Goal: Transaction & Acquisition: Subscribe to service/newsletter

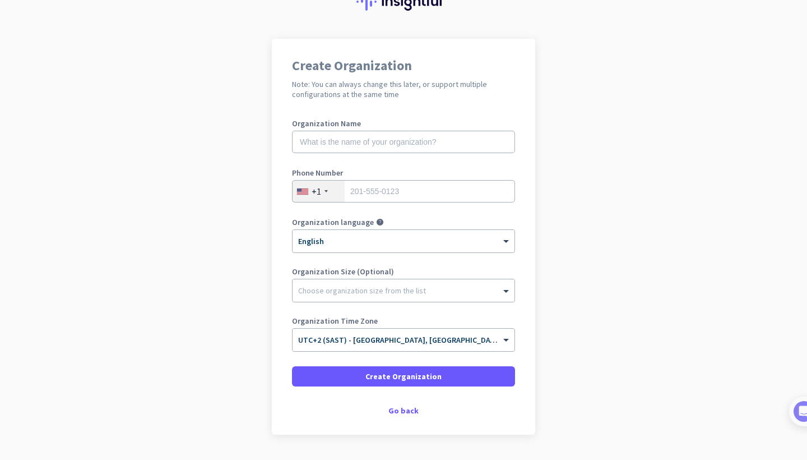
scroll to position [53, 0]
click at [326, 194] on div "+1" at bounding box center [319, 190] width 52 height 21
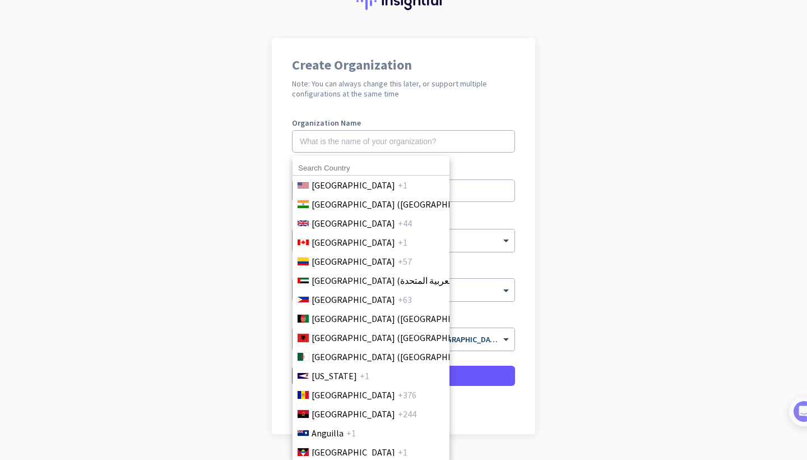
click at [340, 169] on input at bounding box center [371, 168] width 157 height 15
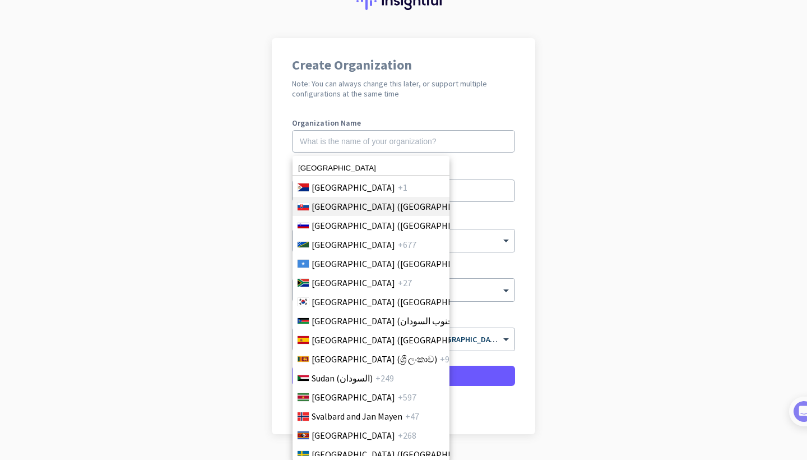
scroll to position [3829, 0]
type input "south africa"
click at [356, 277] on span "South Africa" at bounding box center [354, 282] width 84 height 13
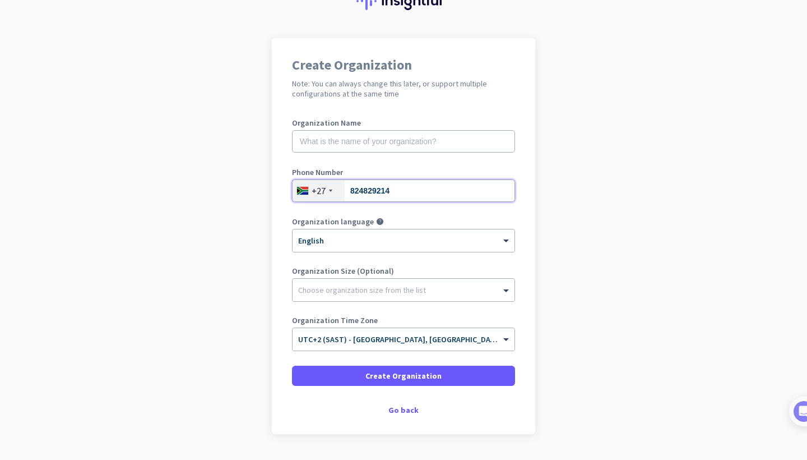
type input "824829214"
type input "Arealytics"
click at [398, 290] on div at bounding box center [404, 286] width 222 height 11
click at [385, 377] on span "Create Organization" at bounding box center [404, 375] width 76 height 11
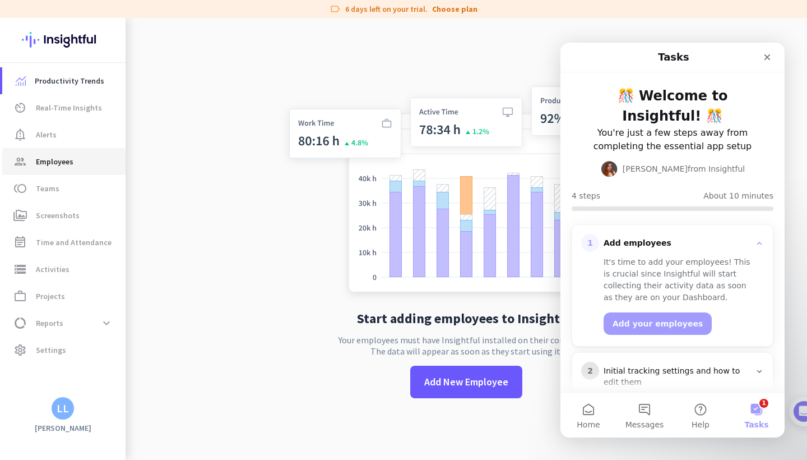
click at [61, 159] on span "Employees" at bounding box center [55, 161] width 38 height 13
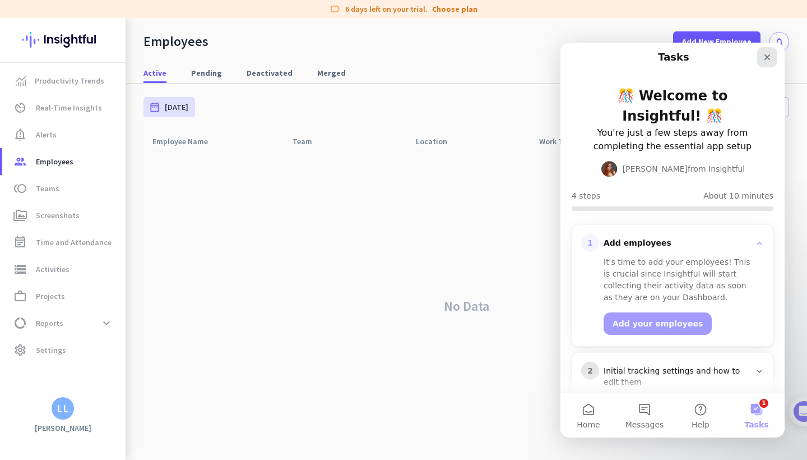
click at [769, 63] on div "Close" at bounding box center [767, 57] width 20 height 20
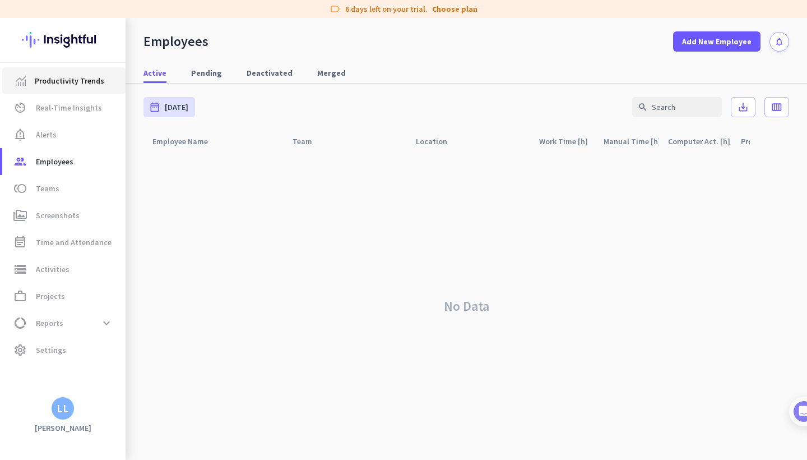
click at [58, 77] on span "Productivity Trends" at bounding box center [70, 80] width 70 height 13
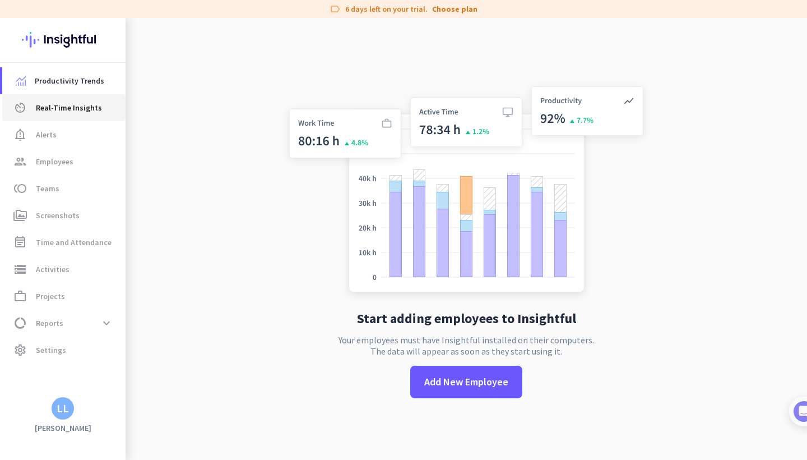
click at [40, 100] on link "av_timer Real-Time Insights" at bounding box center [63, 107] width 123 height 27
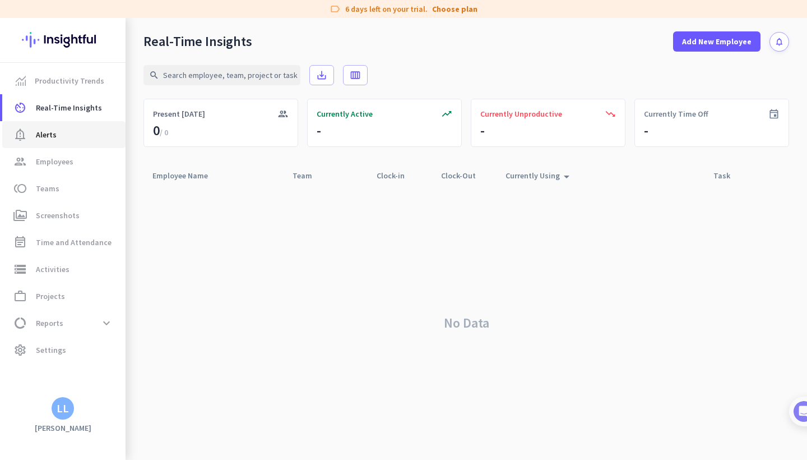
click at [40, 138] on span "Alerts" at bounding box center [46, 134] width 21 height 13
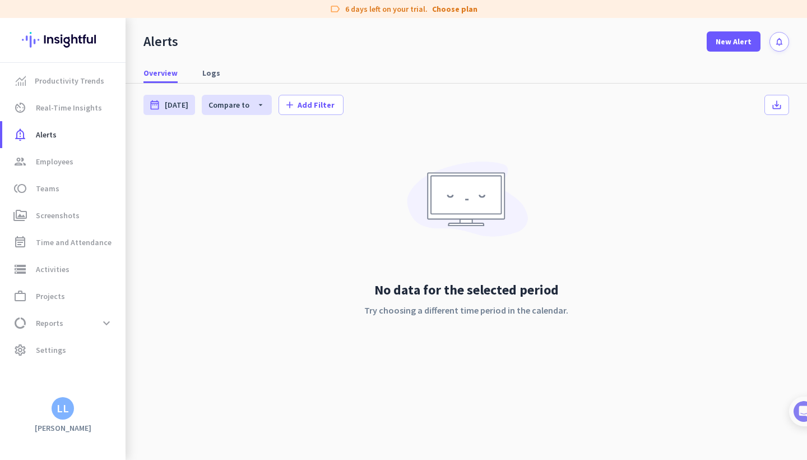
click at [389, 11] on div "label 6 days left on your trial. Choose plan" at bounding box center [403, 9] width 807 height 18
click at [444, 9] on link "Choose plan" at bounding box center [454, 8] width 45 height 11
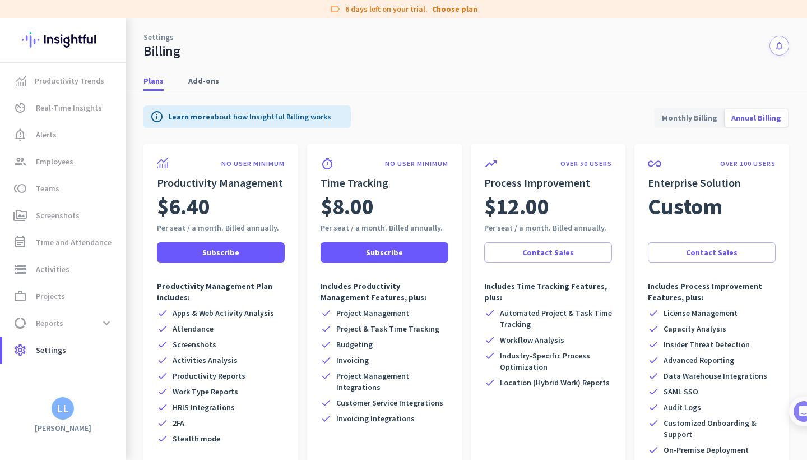
click at [60, 408] on div "LL" at bounding box center [63, 408] width 12 height 11
click at [93, 430] on div at bounding box center [403, 230] width 807 height 460
